Goal: Transaction & Acquisition: Purchase product/service

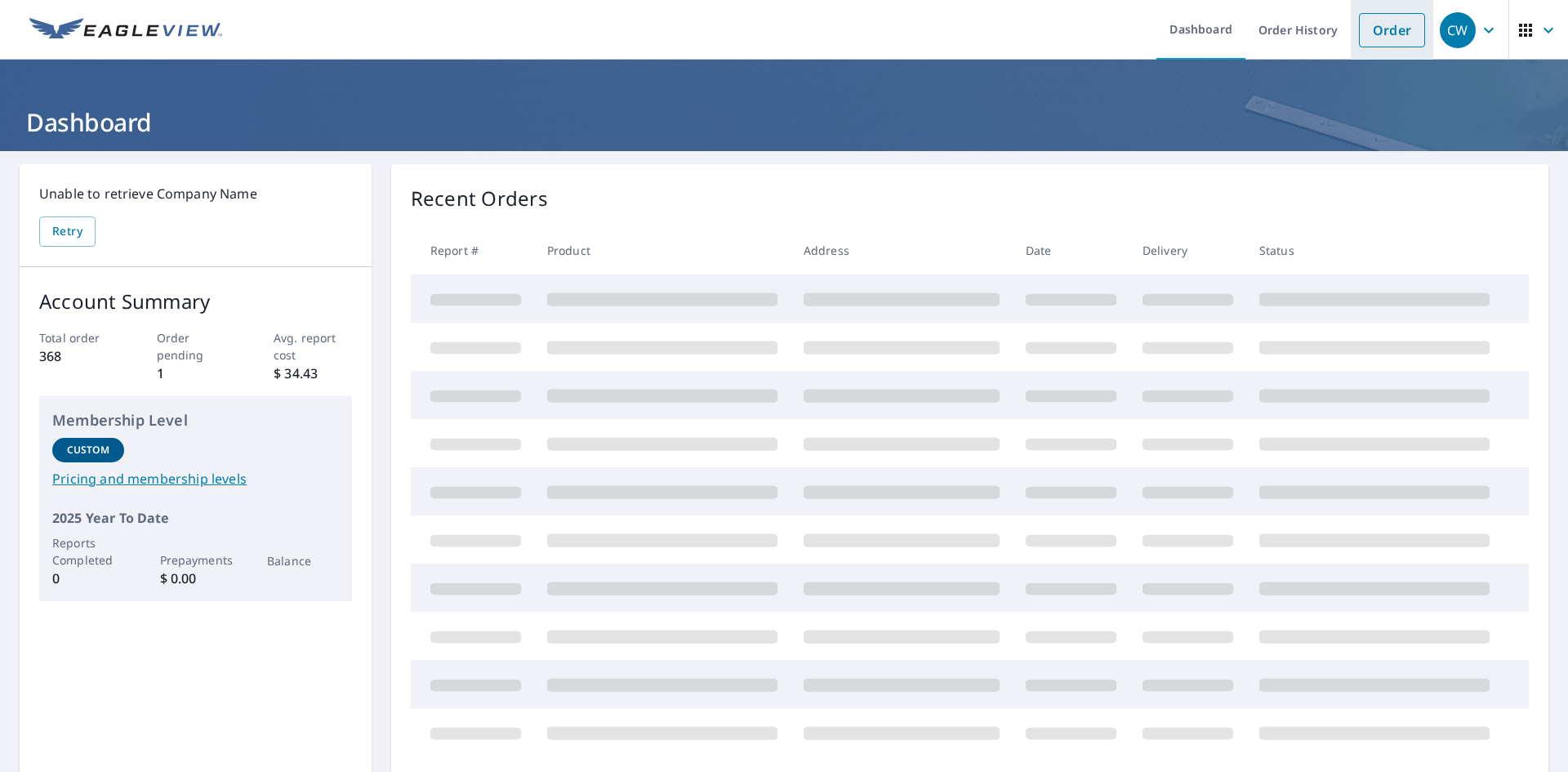
drag, startPoint x: 1375, startPoint y: 27, endPoint x: 1368, endPoint y: 33, distance: 9.8
click at [1375, 27] on link "Order" at bounding box center [1392, 30] width 66 height 34
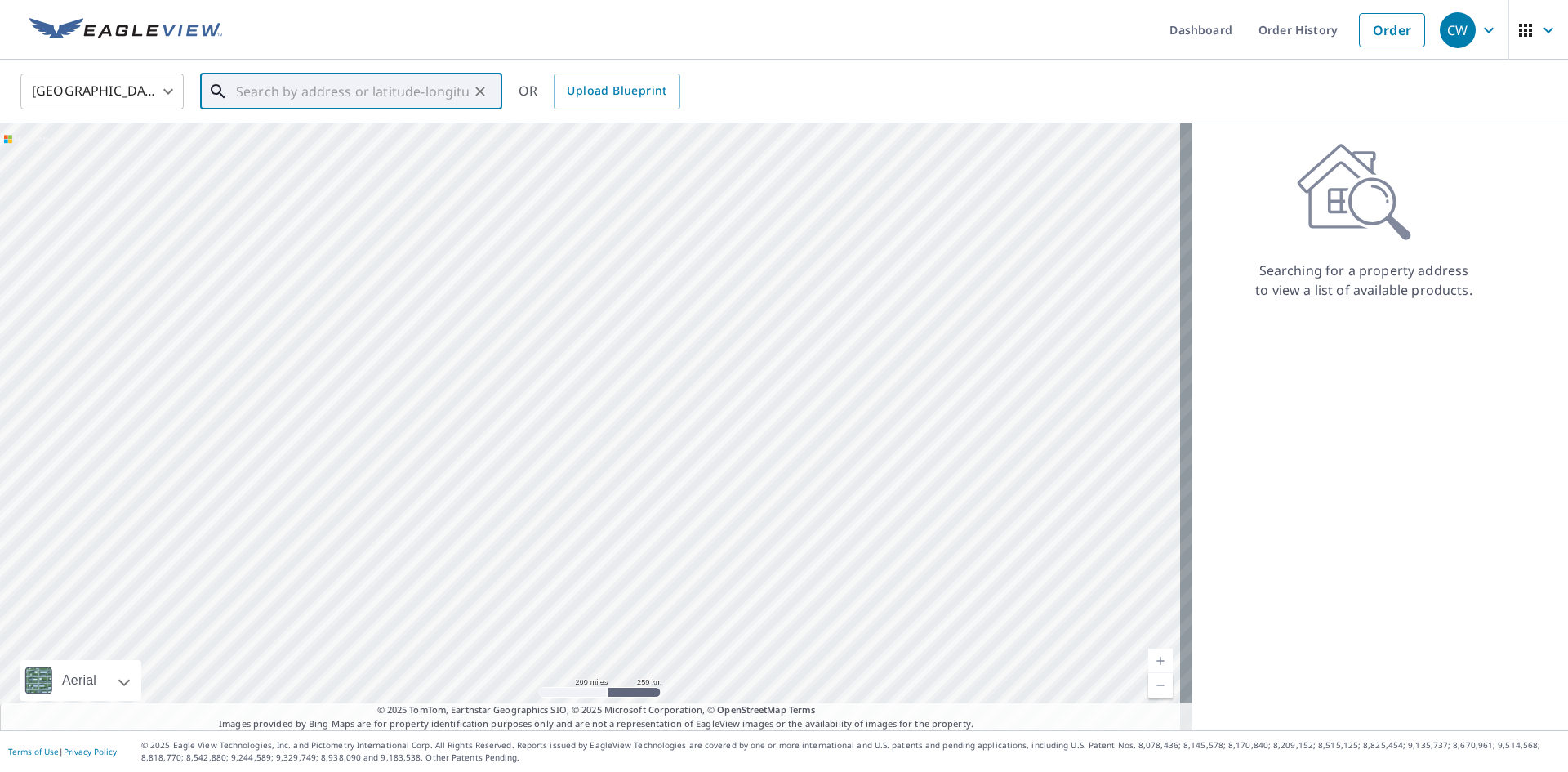
click at [288, 91] on input "text" at bounding box center [352, 92] width 233 height 46
paste input "[STREET_ADDRESS][PERSON_NAME]"
click at [307, 160] on p "[GEOGRAPHIC_DATA], [GEOGRAPHIC_DATA] 44256" at bounding box center [361, 165] width 256 height 33
type input "[STREET_ADDRESS][PERSON_NAME]"
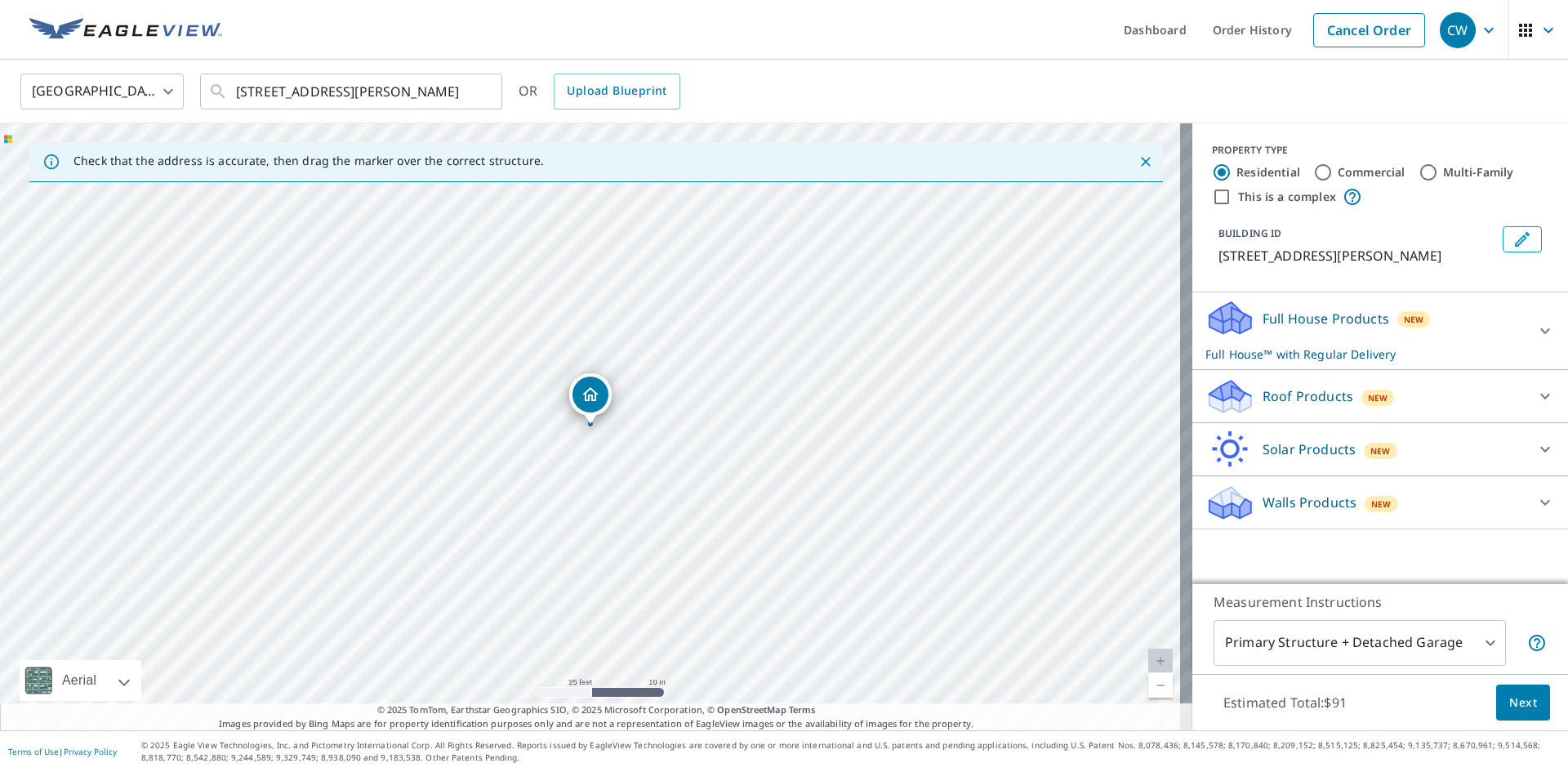
click at [1324, 329] on div "Full House Products New Full House™ with Regular Delivery" at bounding box center [1365, 331] width 320 height 64
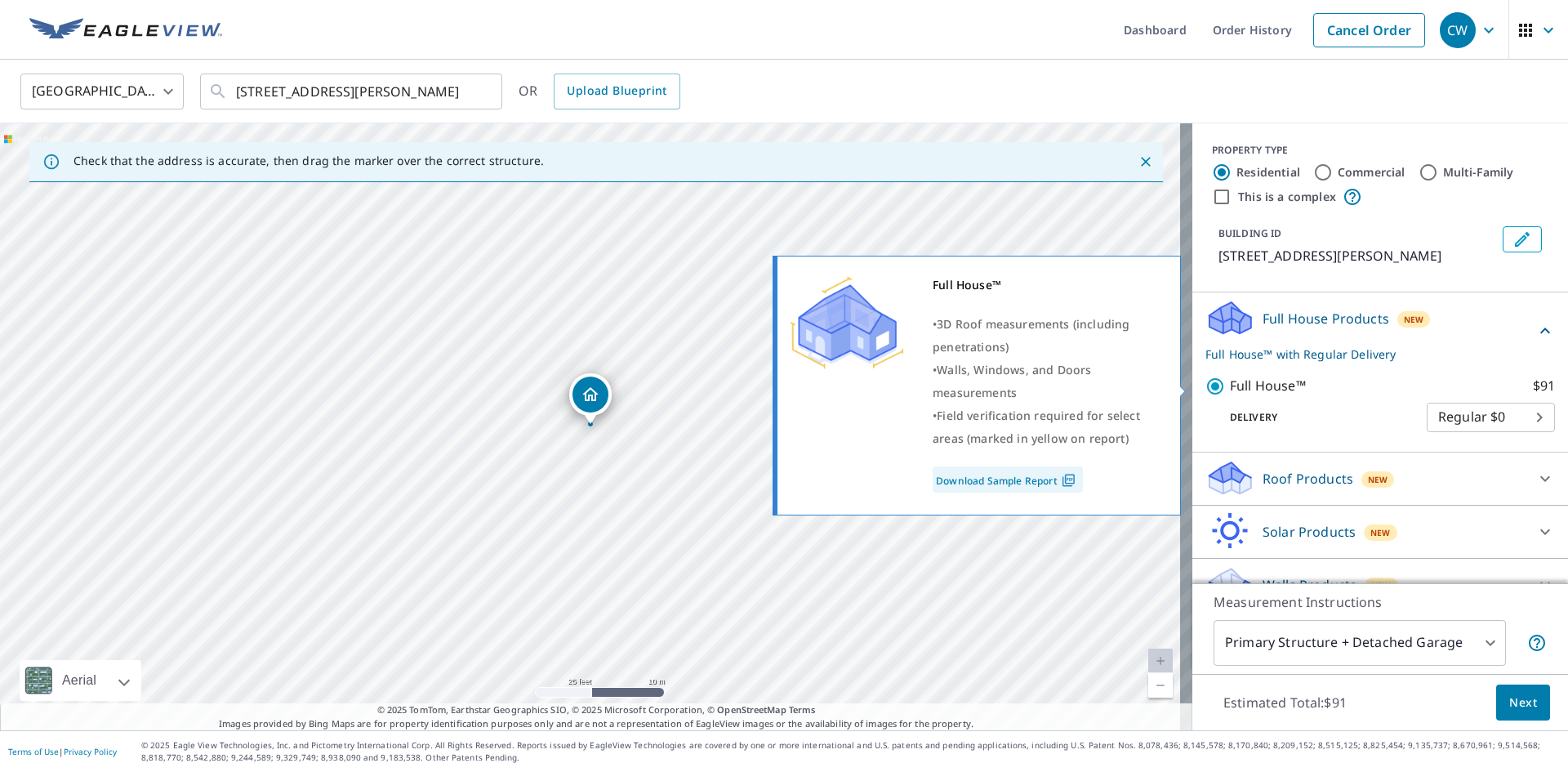
click at [1206, 385] on input "Full House™ $91" at bounding box center [1217, 386] width 24 height 20
checkbox input "false"
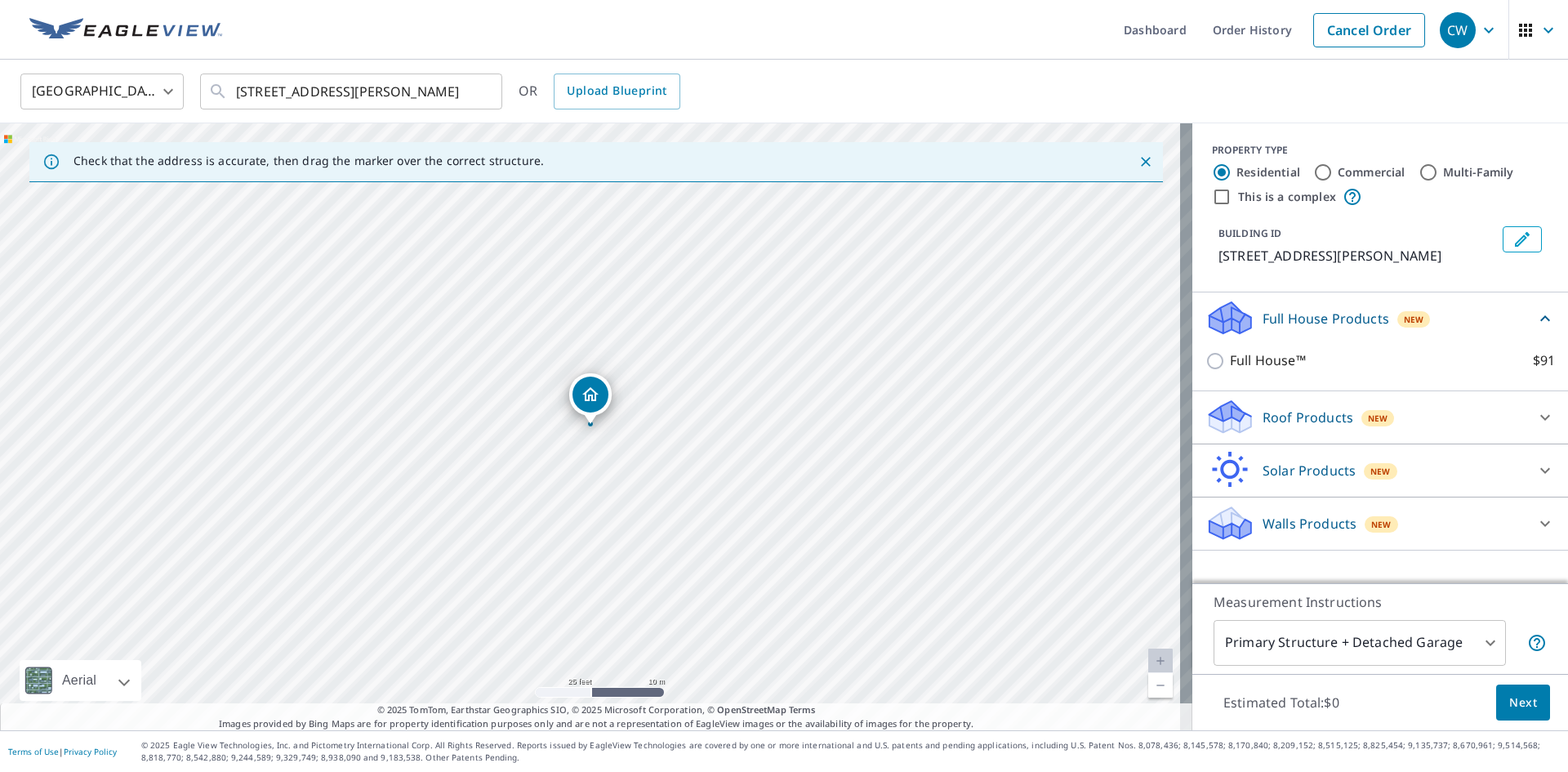
click at [1280, 517] on p "Walls Products" at bounding box center [1309, 524] width 94 height 20
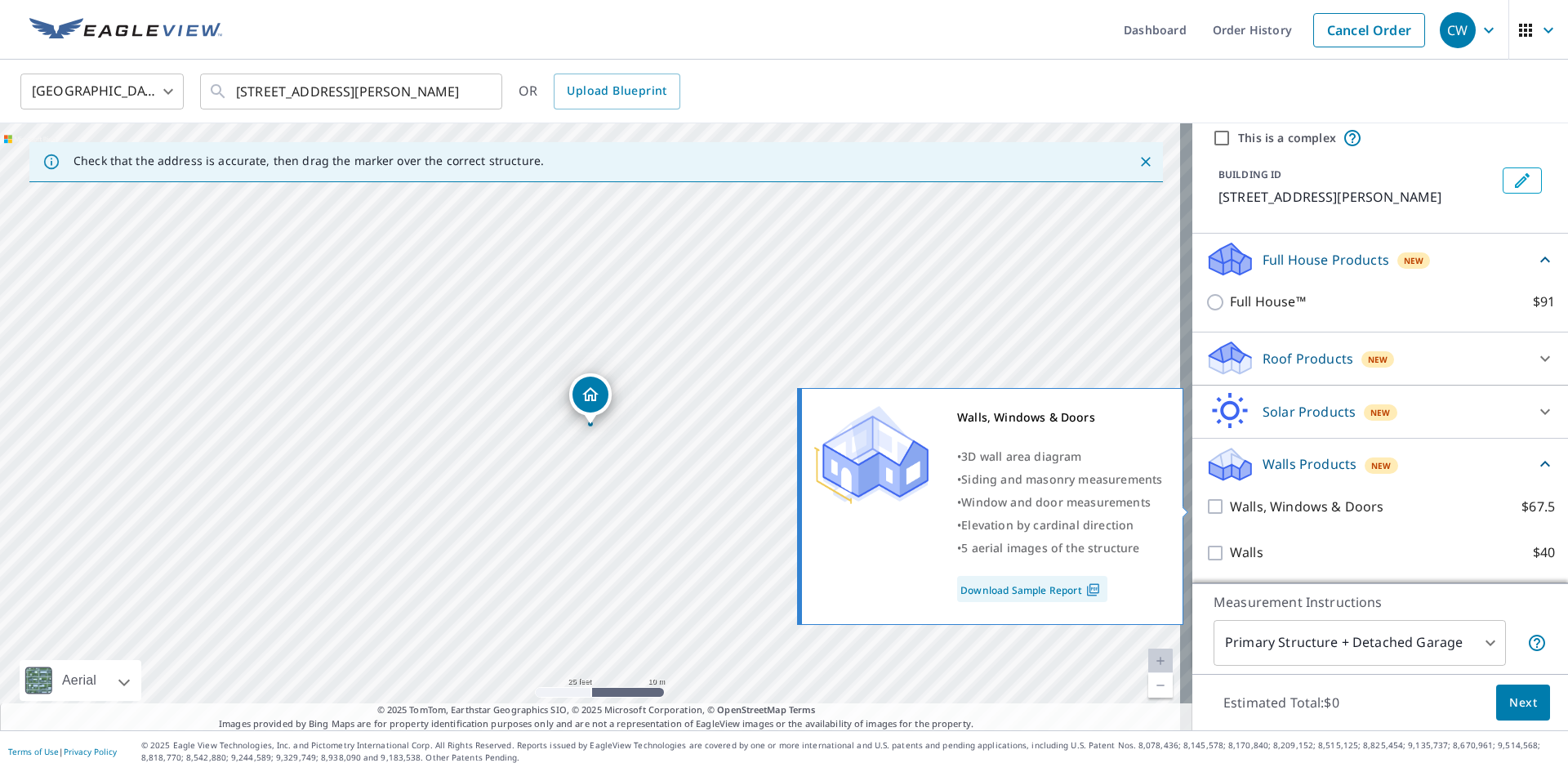
click at [1213, 504] on input "Walls, Windows & Doors $67.5" at bounding box center [1217, 506] width 24 height 20
checkbox input "true"
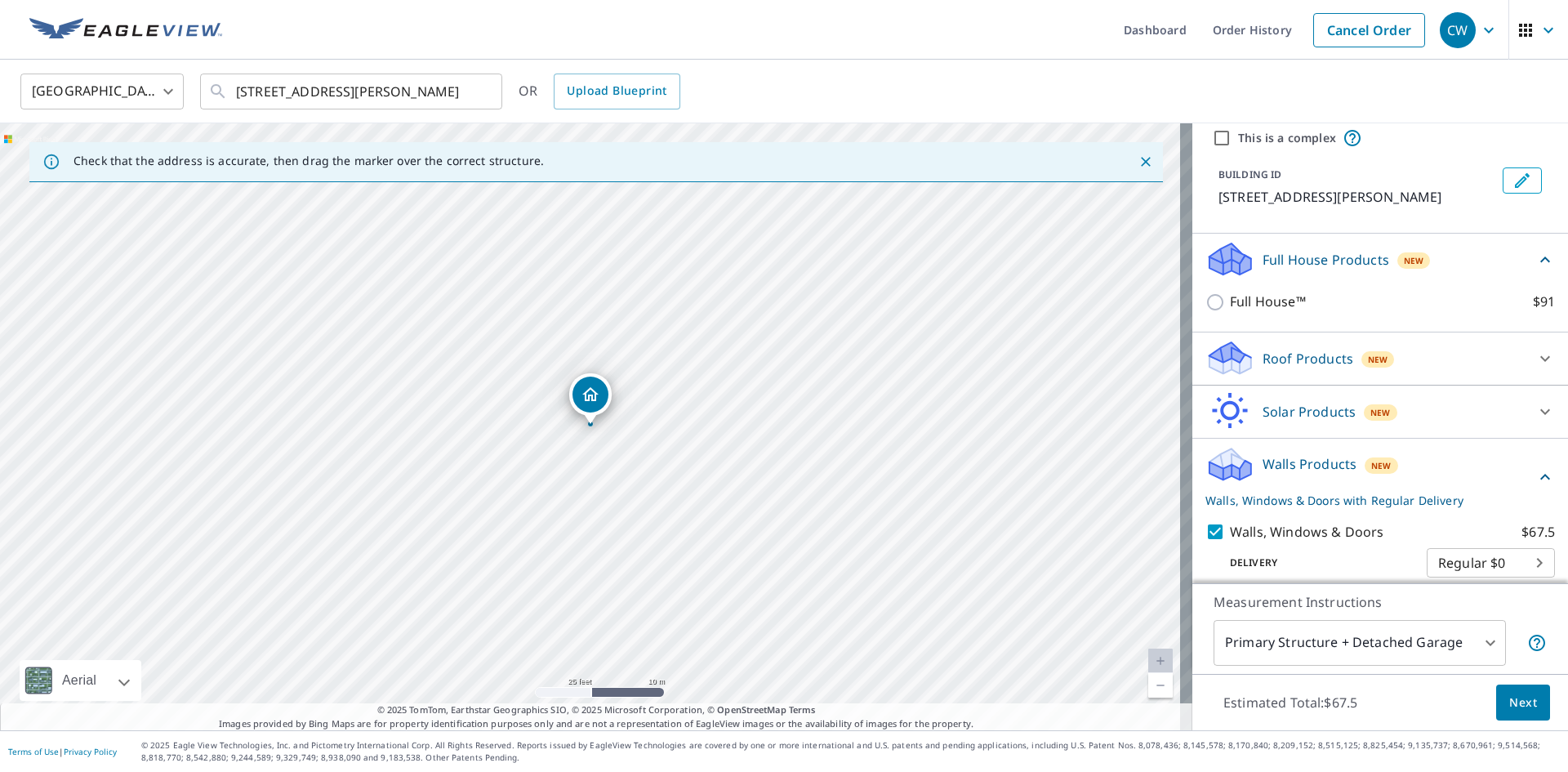
scroll to position [120, 0]
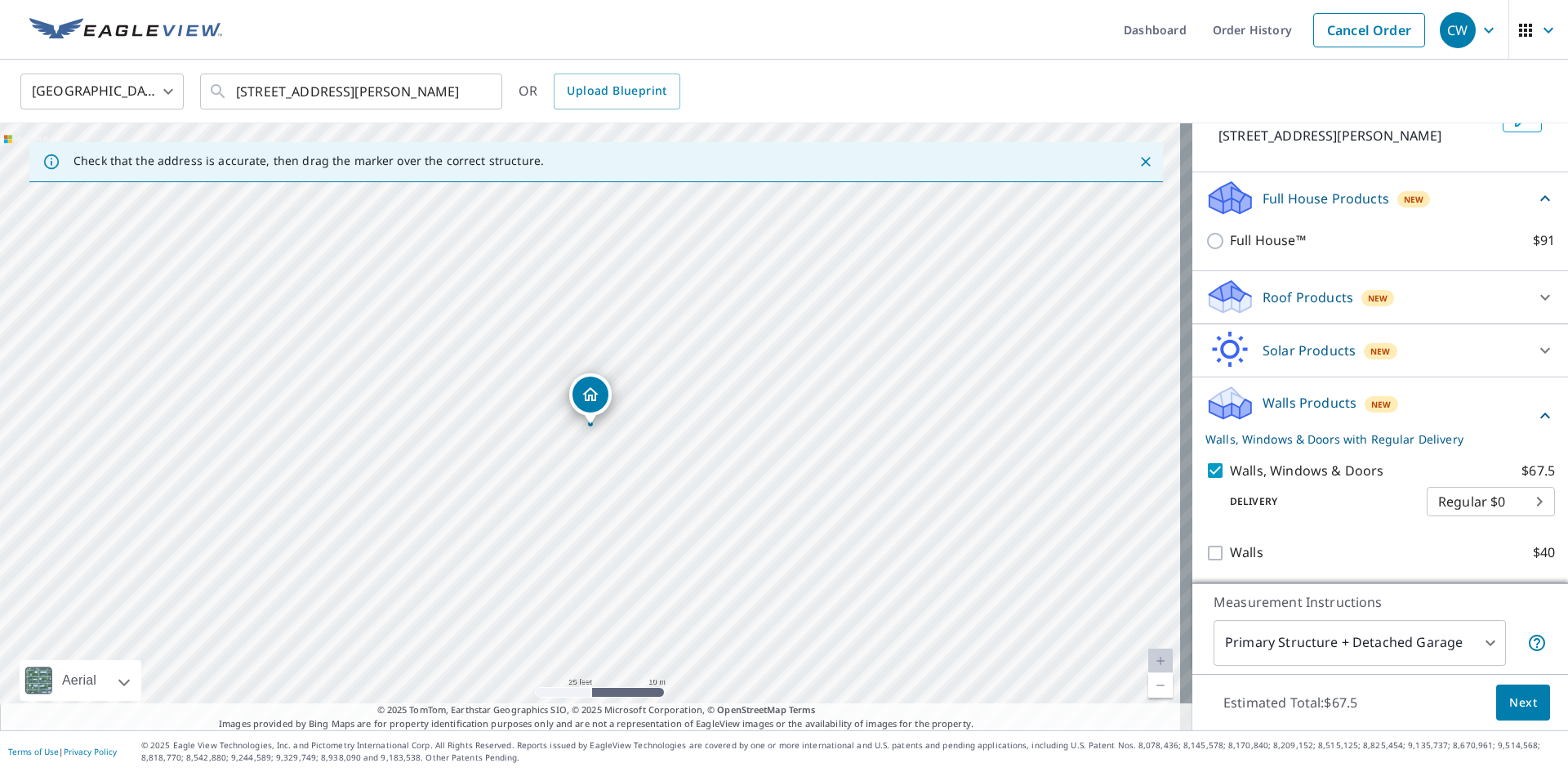
click at [1375, 644] on body "CW CW Dashboard Order History Cancel Order CW [GEOGRAPHIC_DATA] [GEOGRAPHIC_DAT…" at bounding box center [784, 386] width 1568 height 772
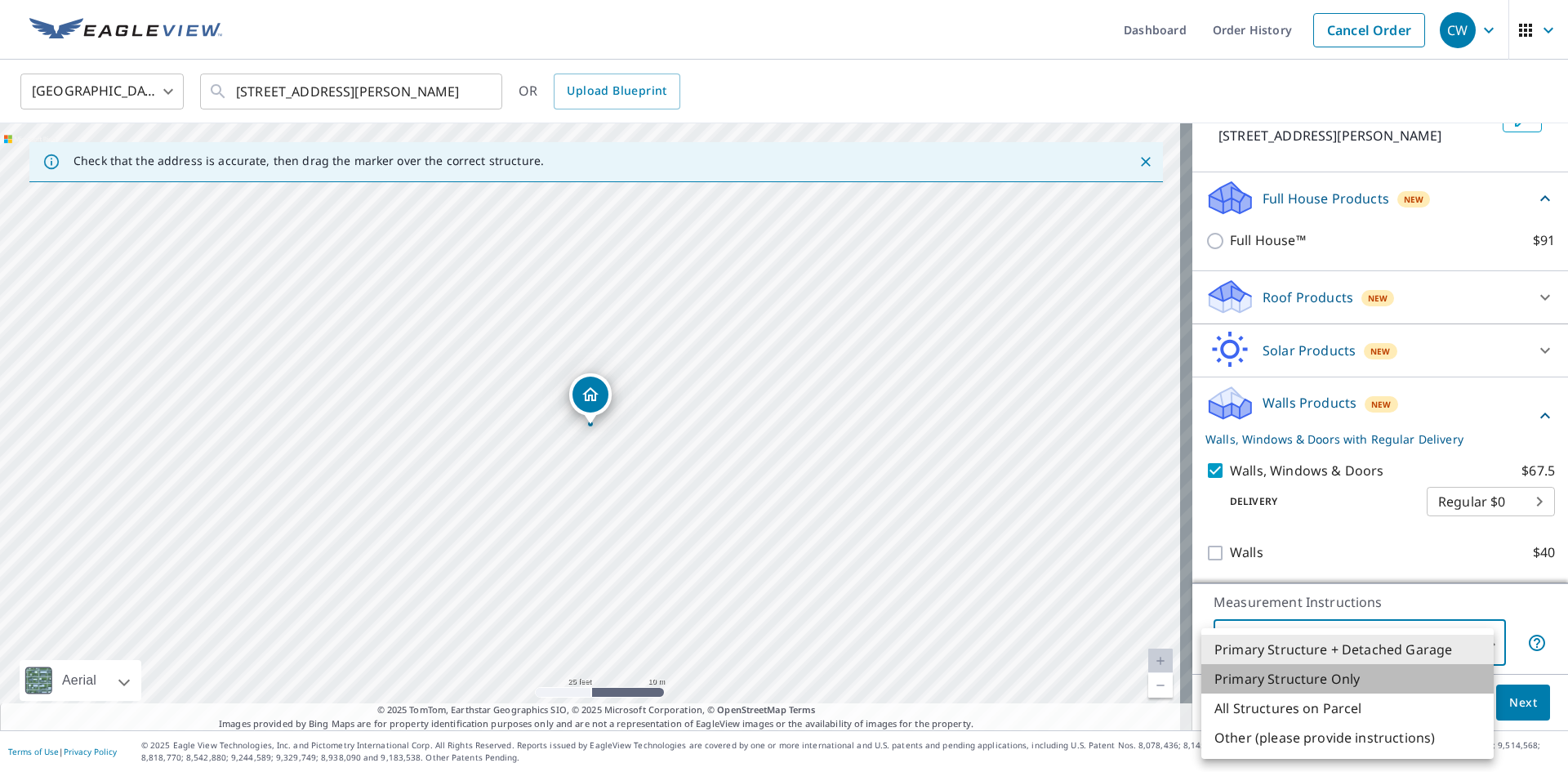
click at [1335, 675] on li "Primary Structure Only" at bounding box center [1347, 678] width 292 height 29
type input "2"
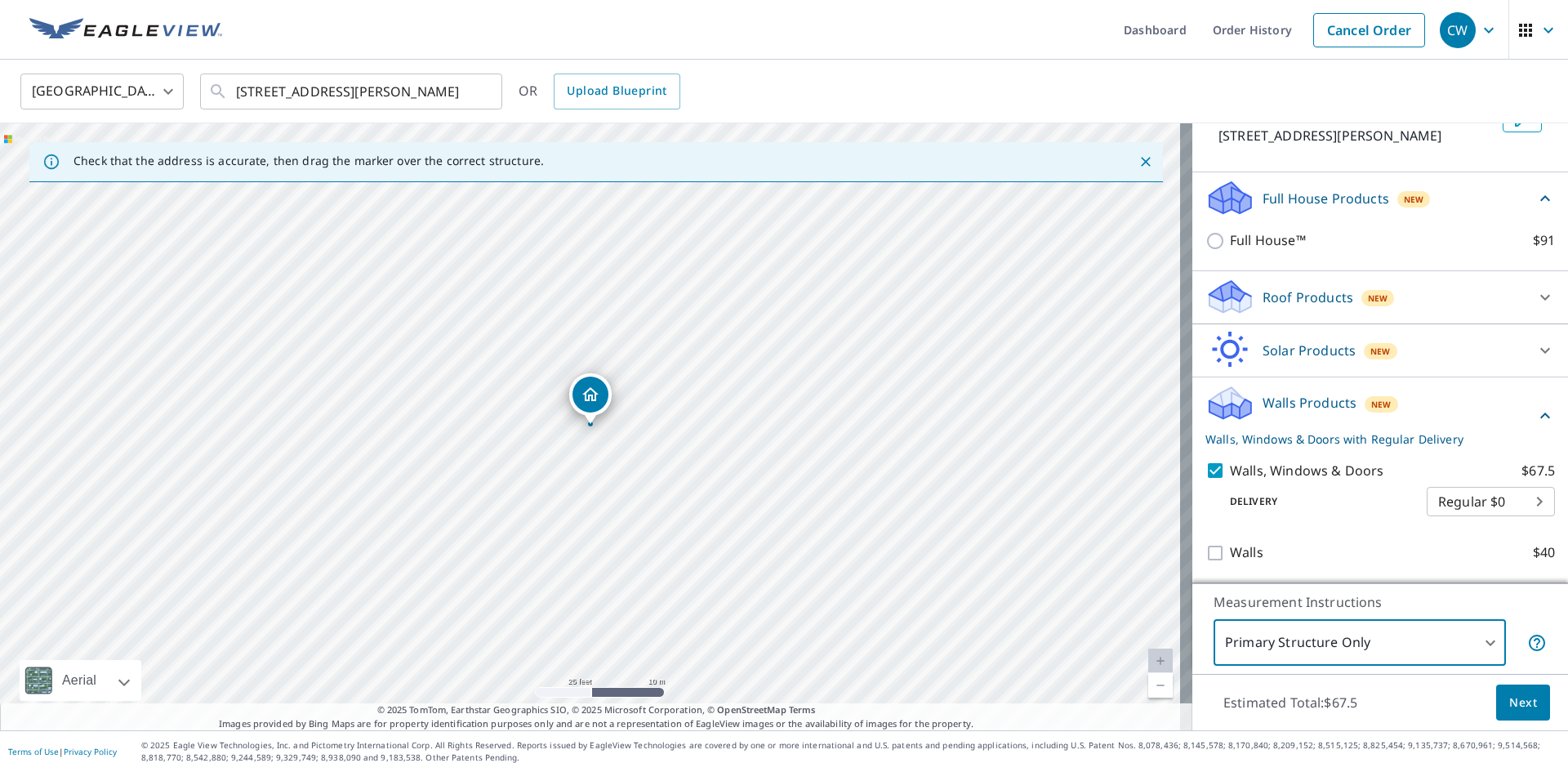
click at [1529, 704] on button "Next" at bounding box center [1523, 702] width 54 height 37
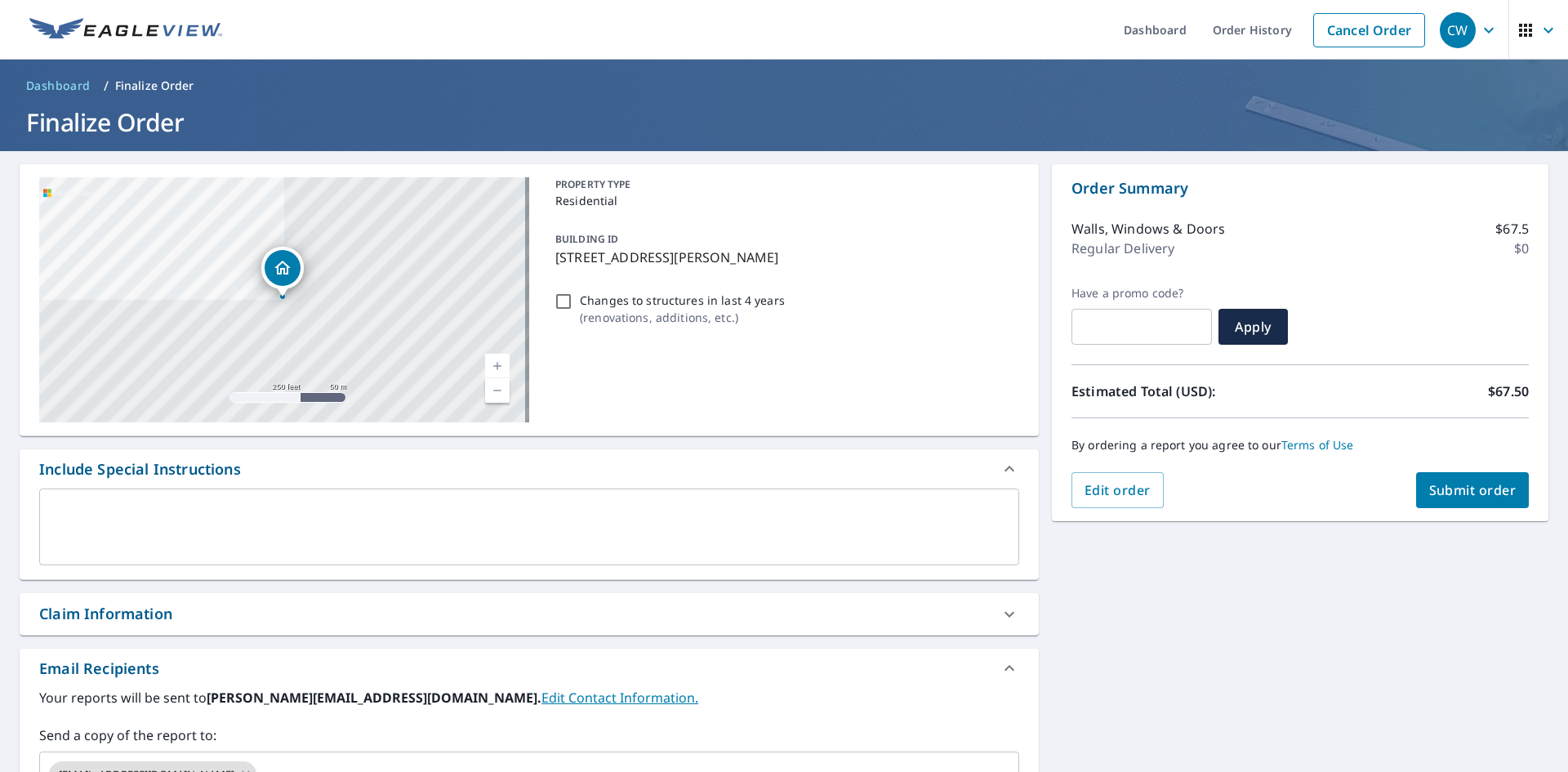
scroll to position [245, 0]
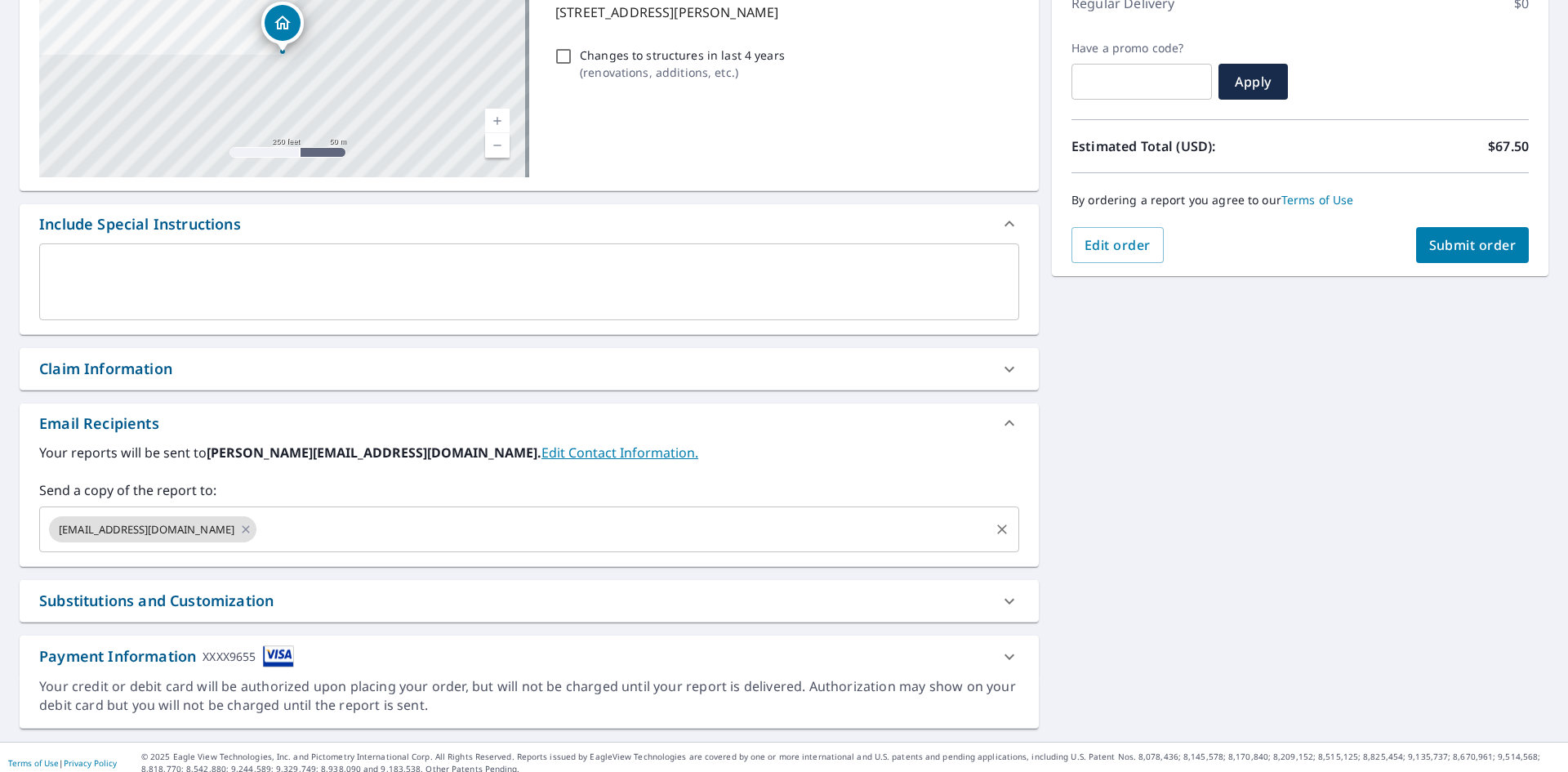
click at [295, 535] on input "text" at bounding box center [623, 529] width 728 height 31
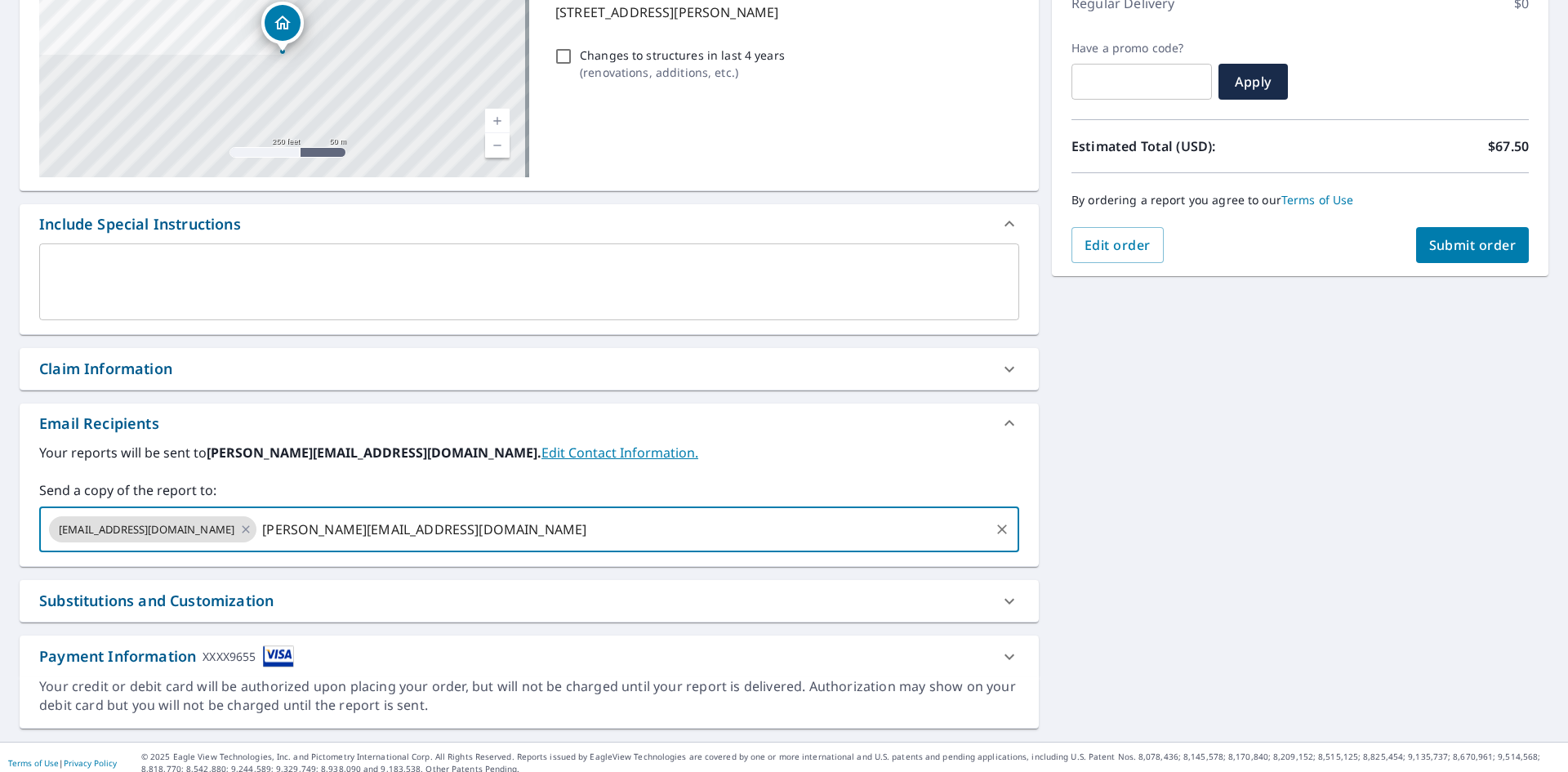
type input "[PERSON_NAME][EMAIL_ADDRESS][DOMAIN_NAME]"
click at [1450, 243] on span "Submit order" at bounding box center [1472, 245] width 87 height 18
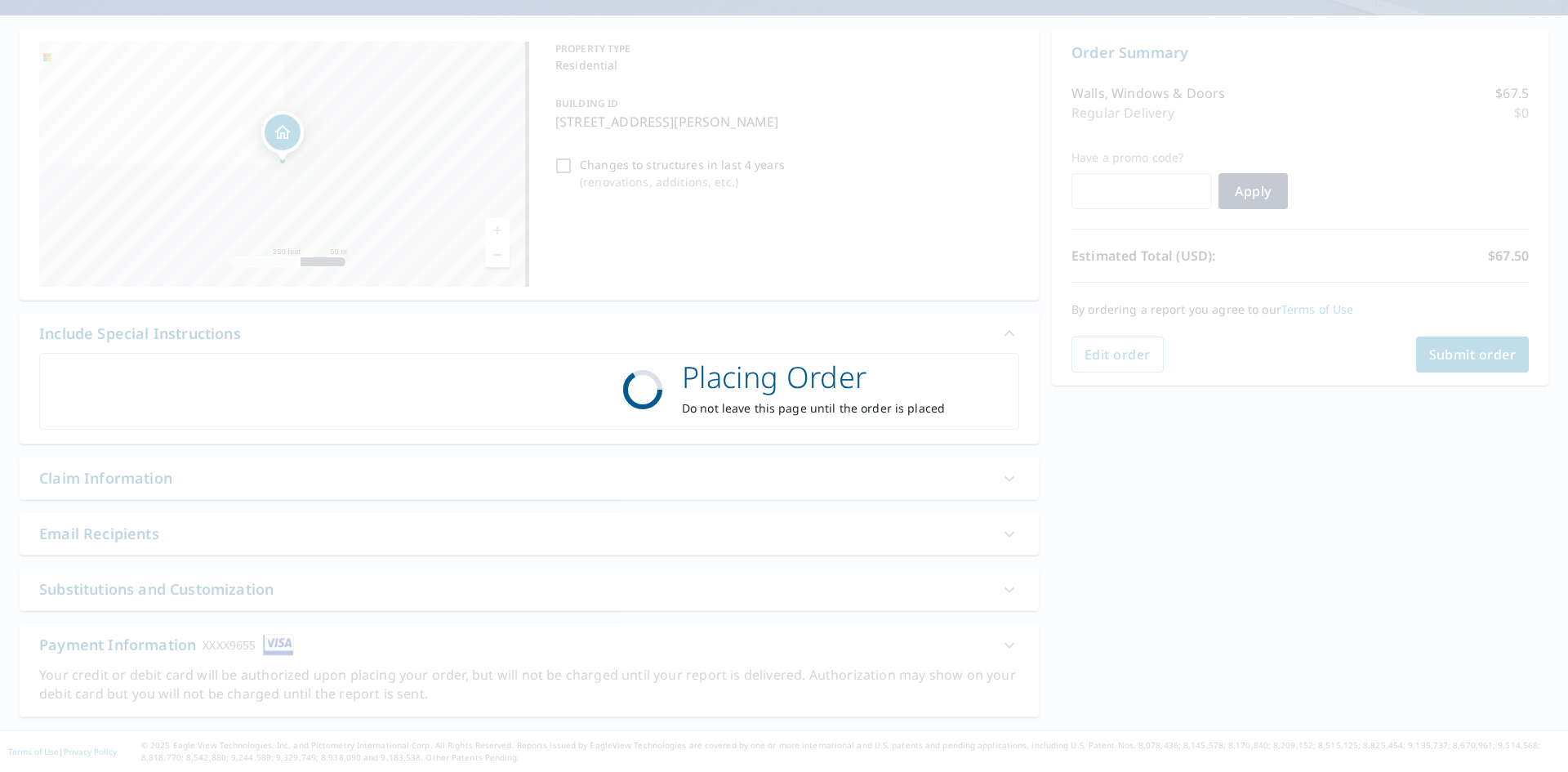
scroll to position [136, 0]
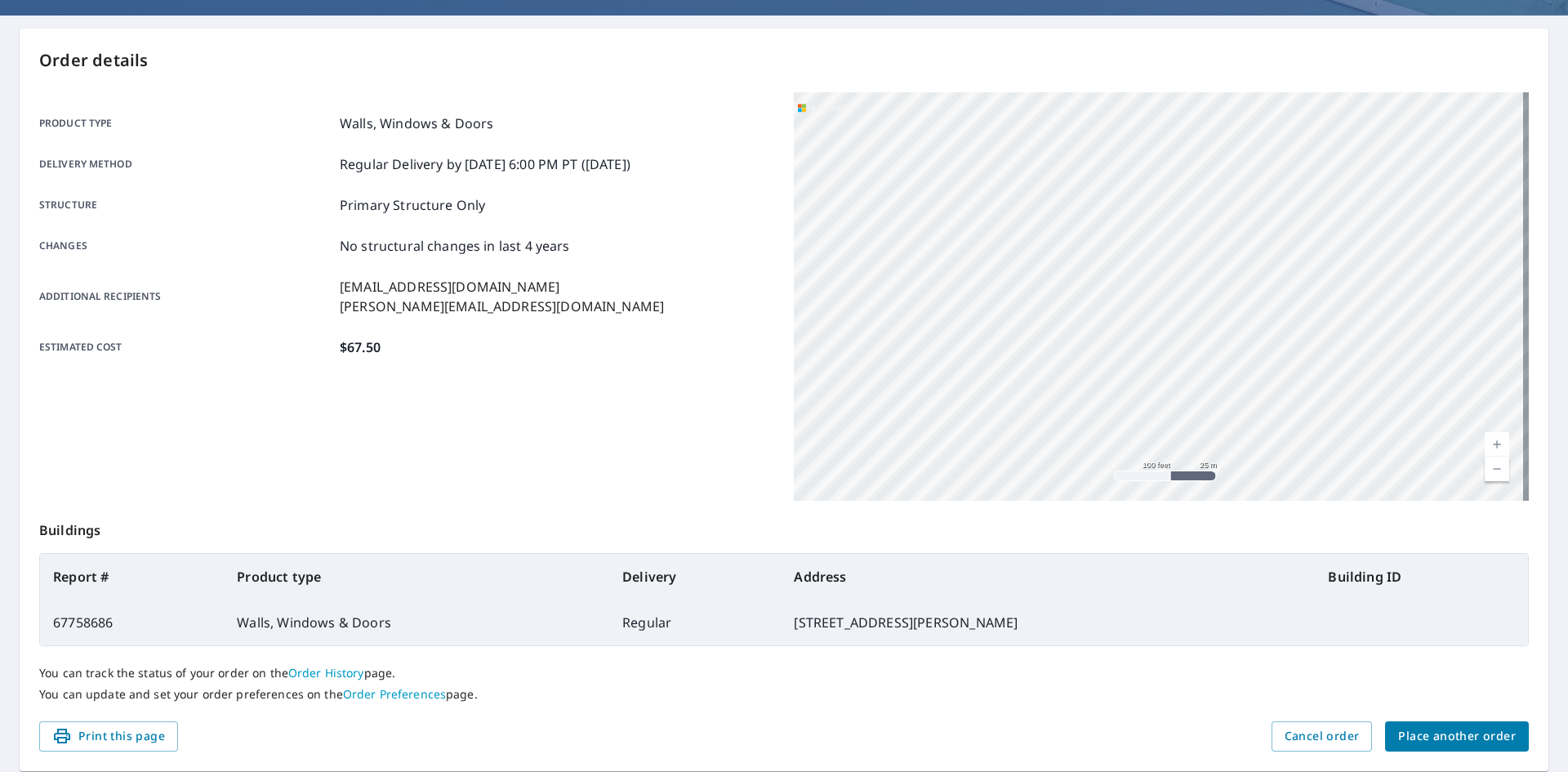
scroll to position [189, 0]
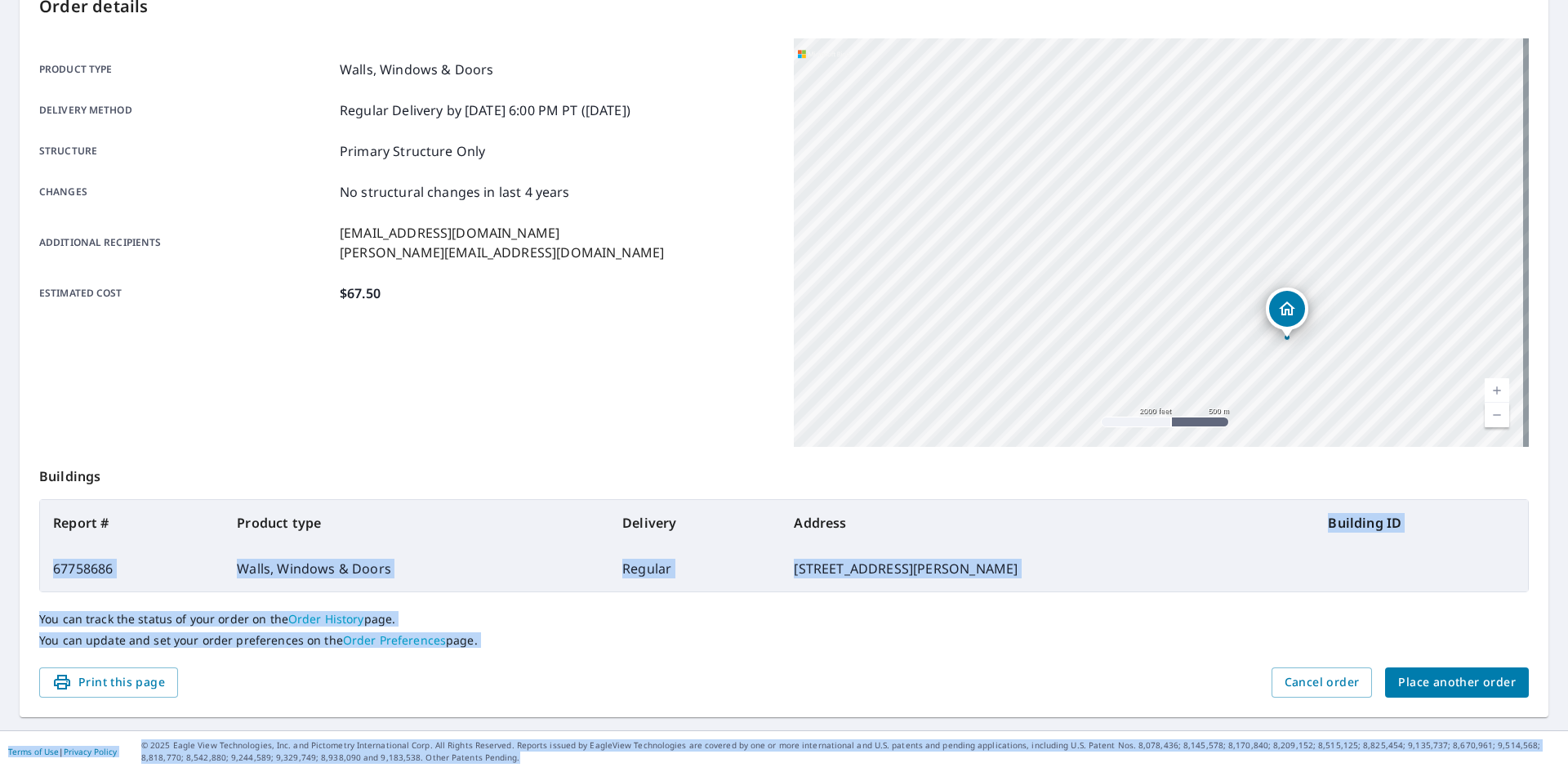
drag, startPoint x: 1108, startPoint y: 529, endPoint x: 1041, endPoint y: 514, distance: 68.7
click at [1108, 744] on div "Dashboard Order History Order CW Order Submitted Order details Product type Wal…" at bounding box center [784, 386] width 1568 height 772
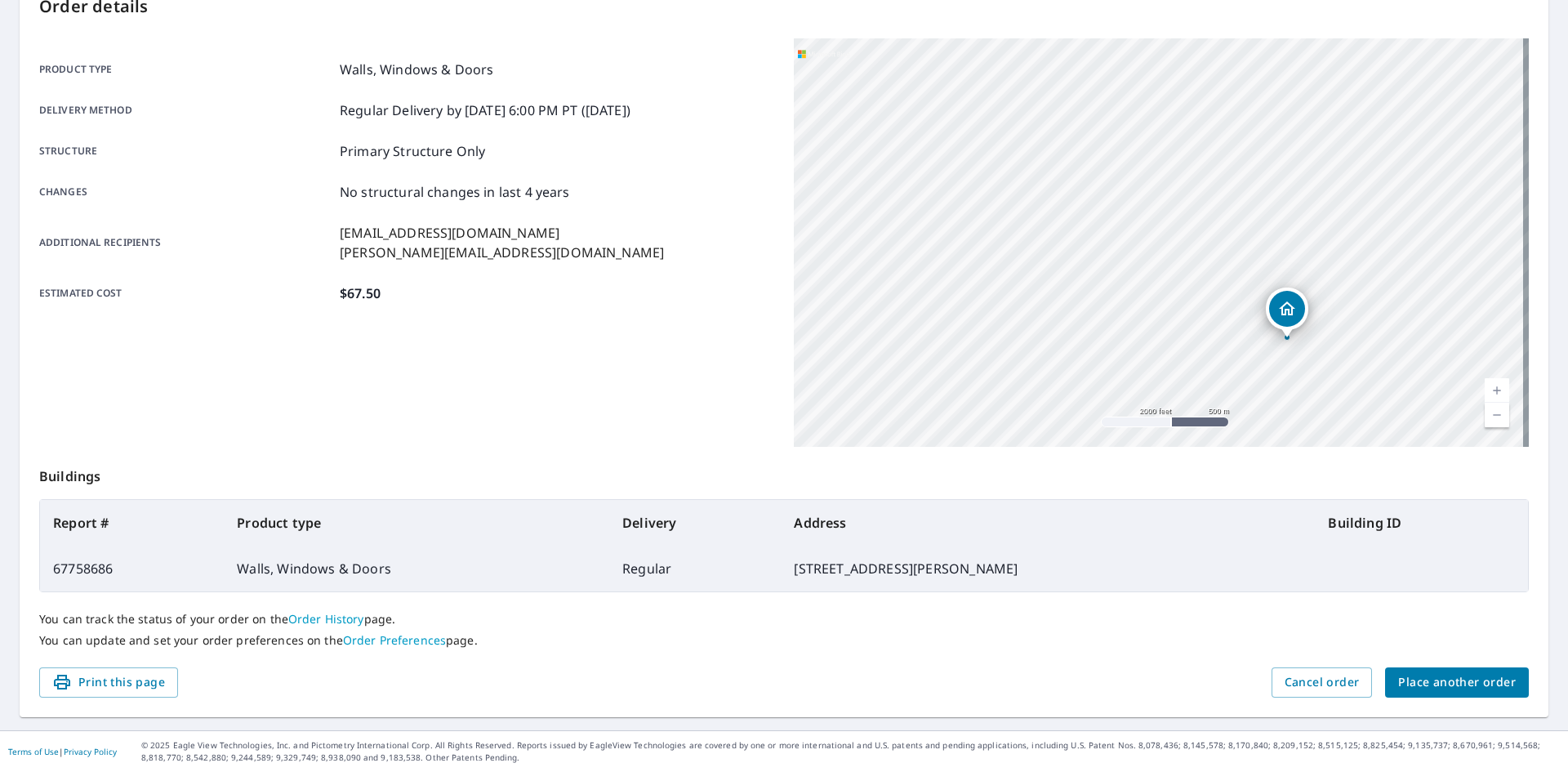
click at [715, 319] on div "Product type Walls, Windows & Doors Delivery method Regular Delivery by [DATE] …" at bounding box center [406, 181] width 735 height 286
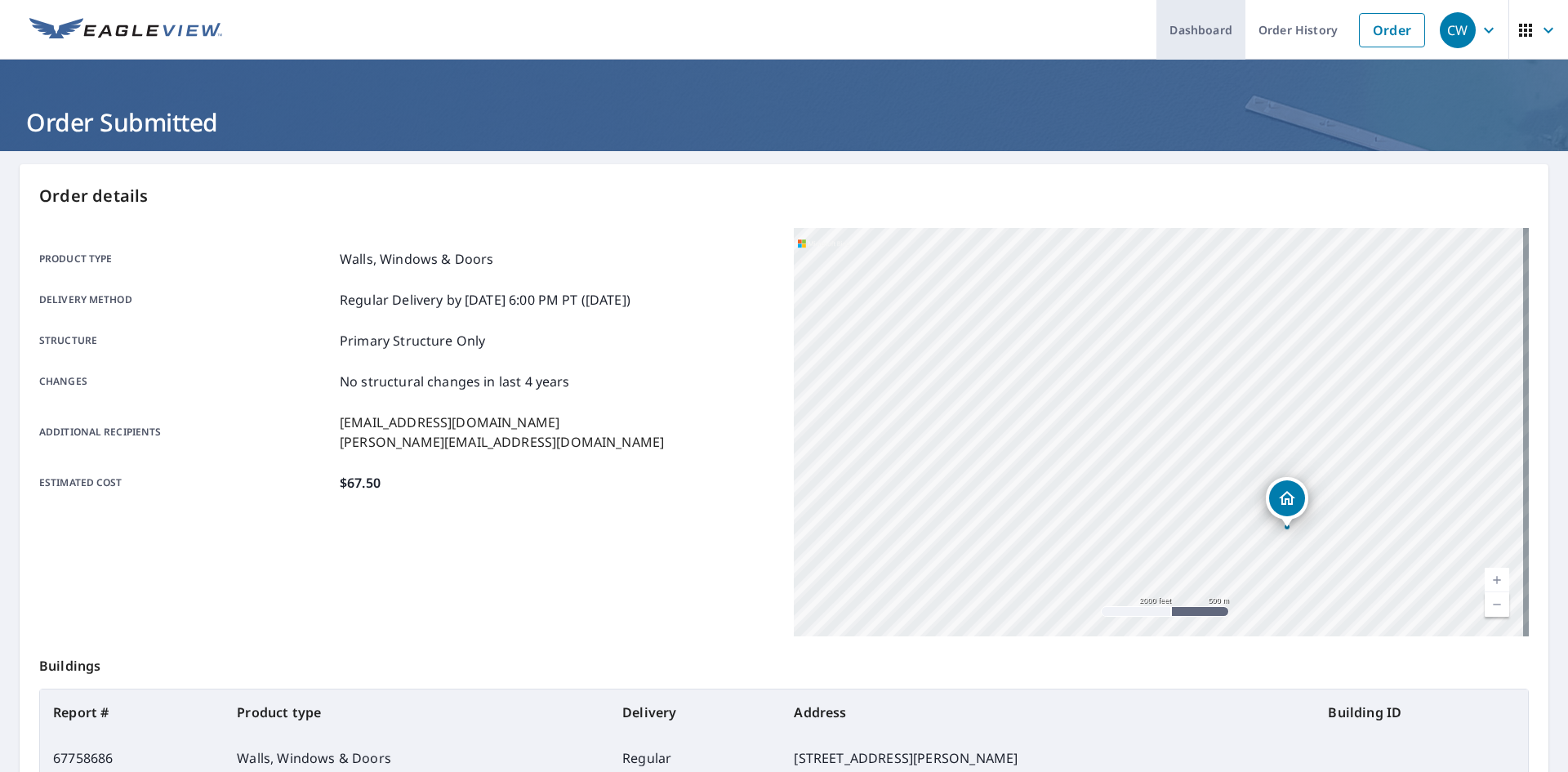
click at [1173, 33] on link "Dashboard" at bounding box center [1200, 30] width 89 height 60
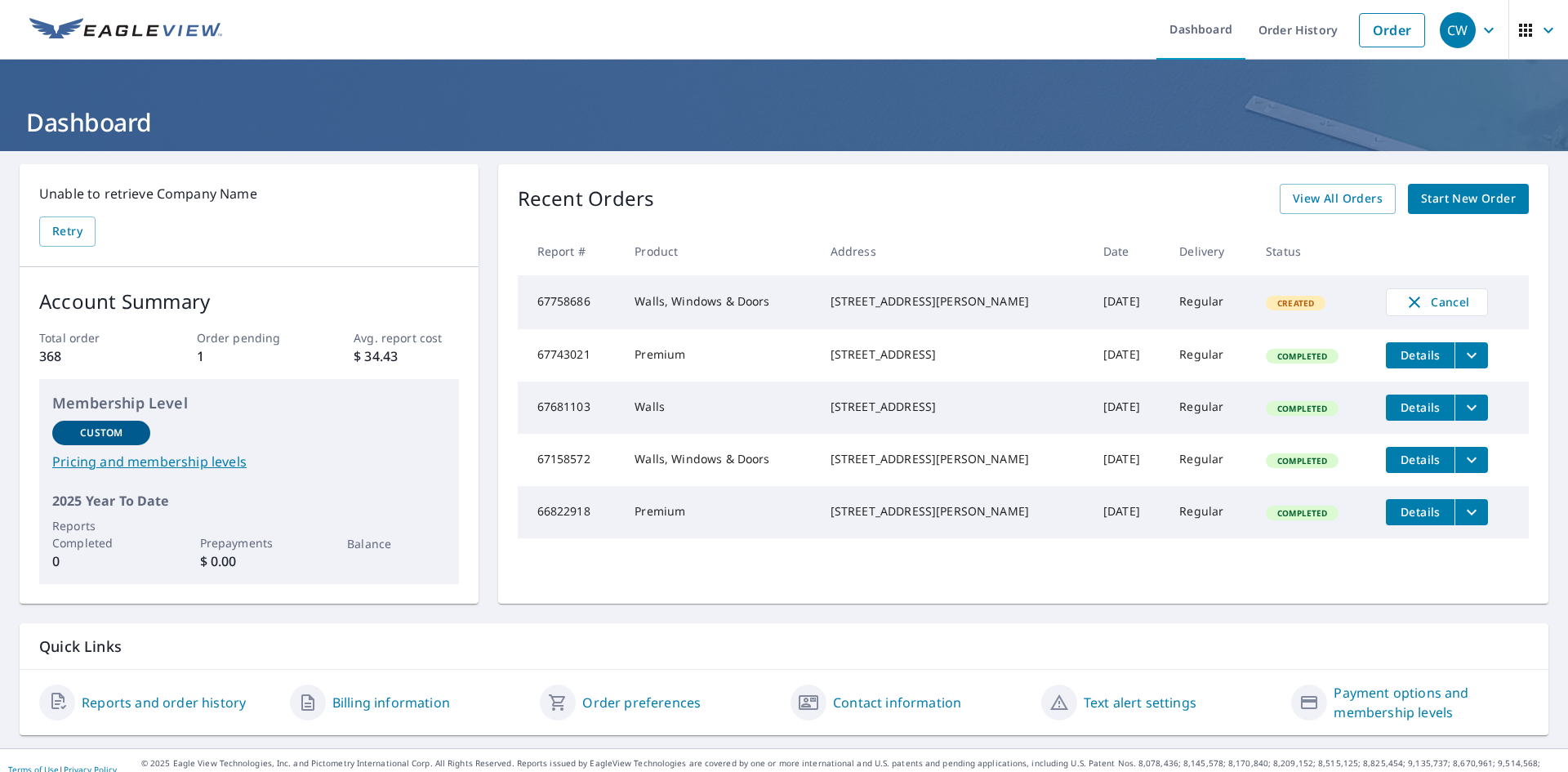
click at [1454, 18] on div "CW" at bounding box center [1458, 30] width 36 height 36
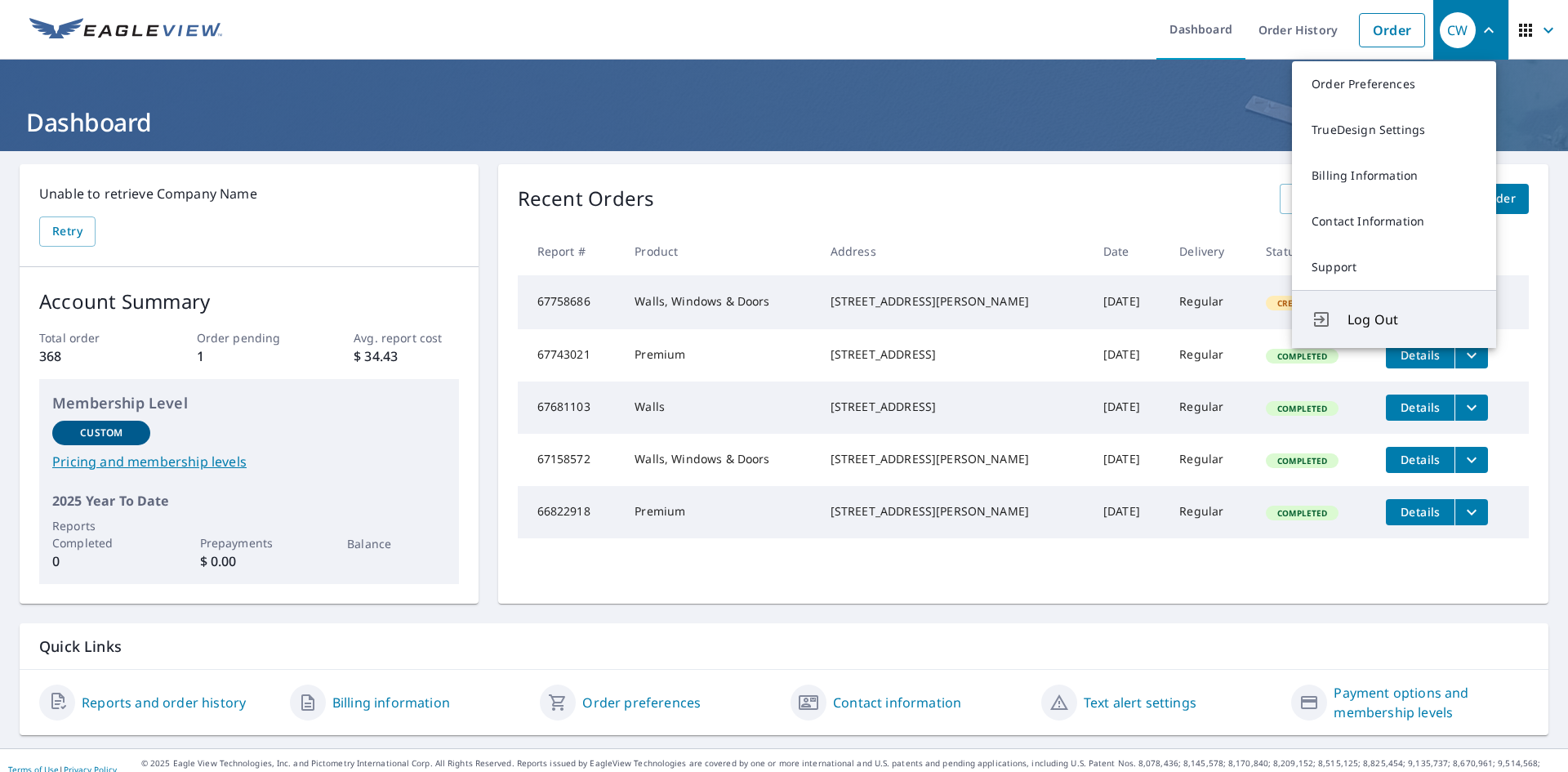
click at [1378, 322] on span "Log Out" at bounding box center [1411, 319] width 129 height 20
